Goal: Transaction & Acquisition: Download file/media

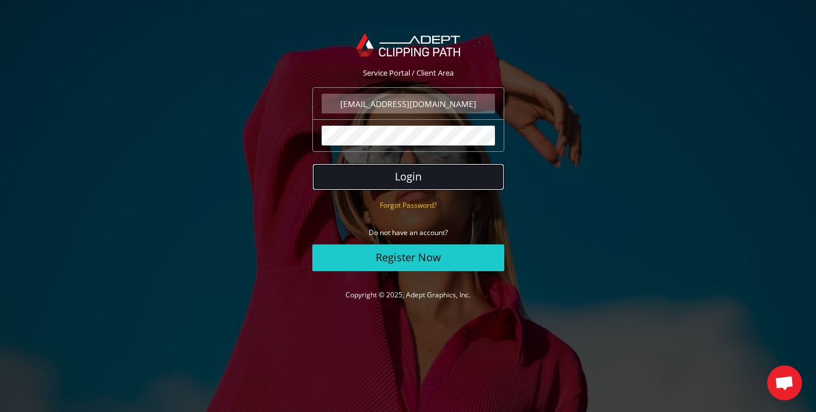
click at [370, 178] on button "Login" at bounding box center [408, 176] width 192 height 27
click at [410, 178] on button "Login" at bounding box center [408, 176] width 192 height 27
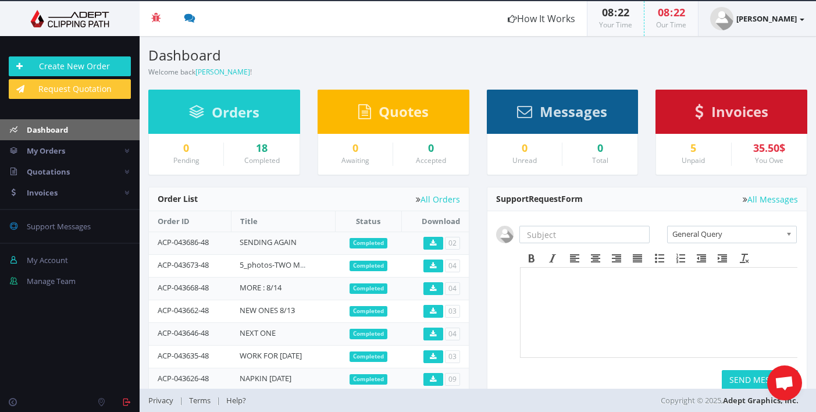
click at [461, 22] on header "Beta Credit US $124.50 Add Funds Withdraw Funds What's This? How It Works 08 : …" at bounding box center [408, 18] width 816 height 35
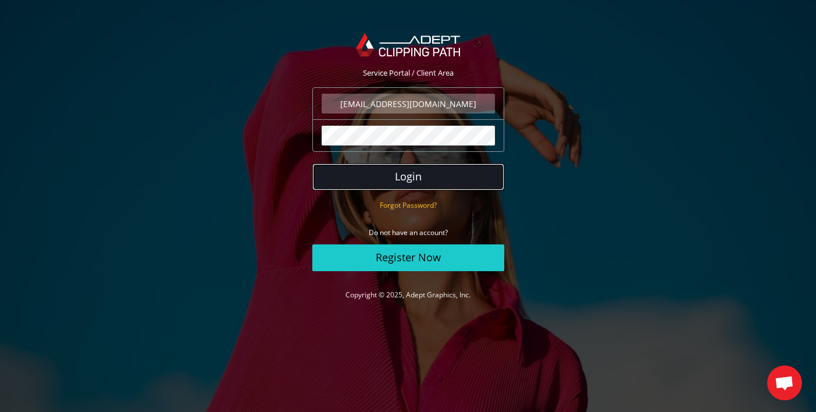
click at [415, 179] on button "Login" at bounding box center [408, 176] width 192 height 27
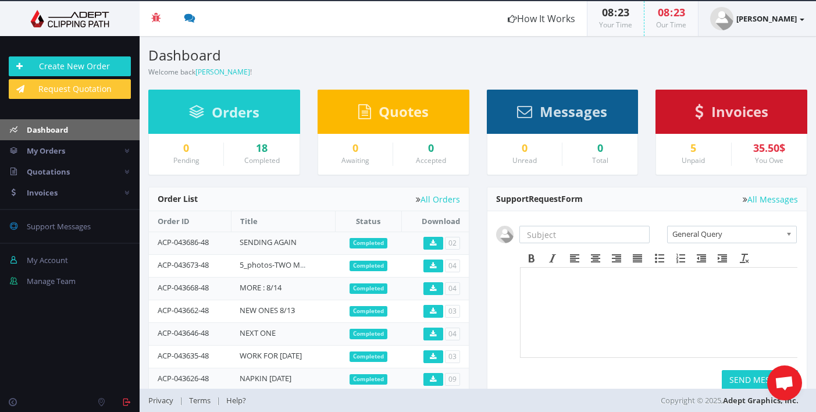
click at [461, 19] on header "Beta Credit US $124.50 Add Funds Withdraw Funds What's This? How It Works 08 : …" at bounding box center [408, 18] width 816 height 35
